Goal: Task Accomplishment & Management: Manage account settings

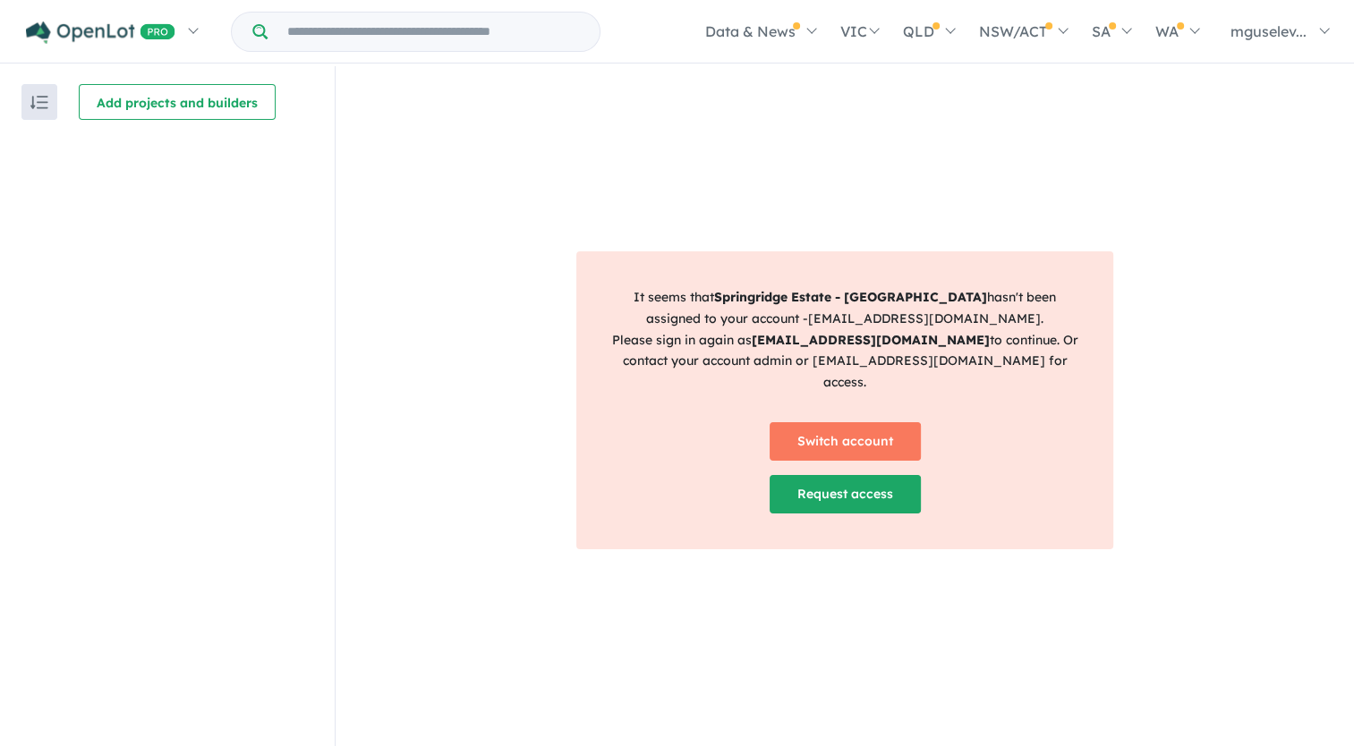
click at [801, 408] on div "Switch account" at bounding box center [845, 434] width 476 height 53
click at [812, 422] on link "Switch account" at bounding box center [845, 441] width 151 height 38
